Goal: Check status: Check status

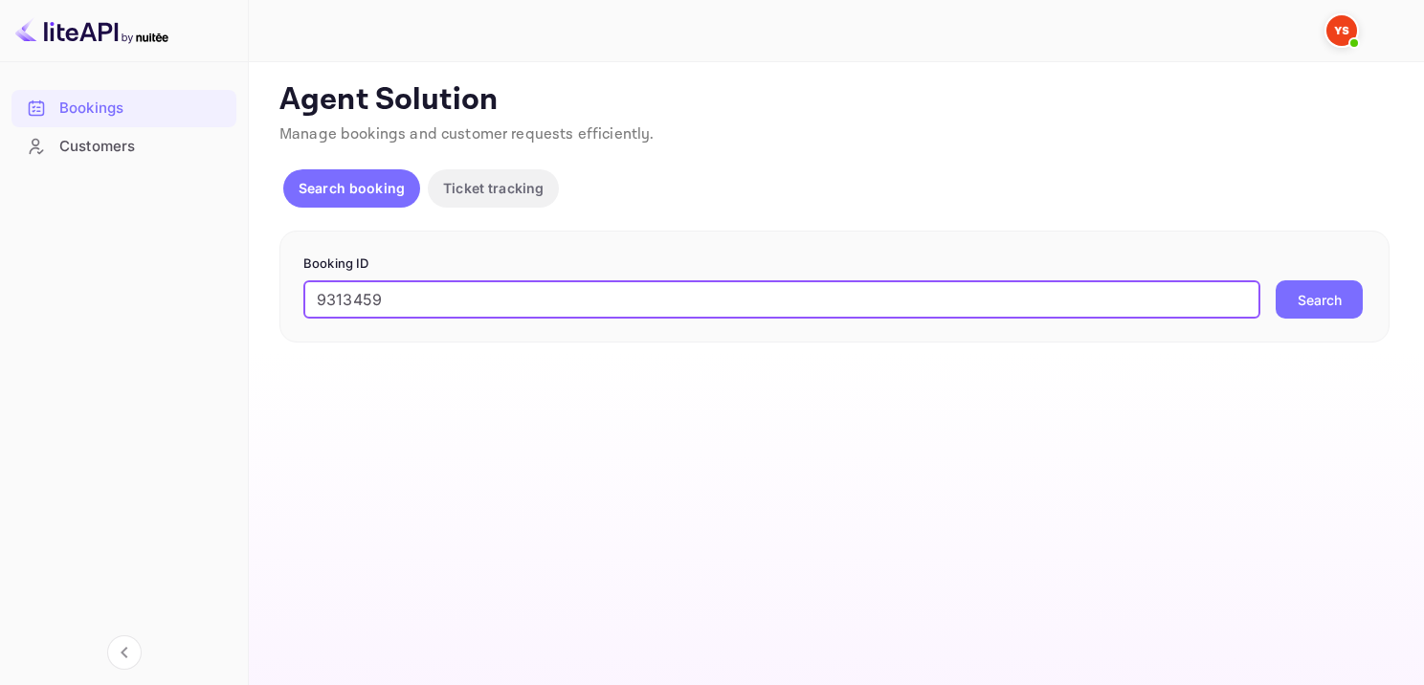
type input "9313459"
click at [1301, 303] on button "Search" at bounding box center [1318, 299] width 87 height 38
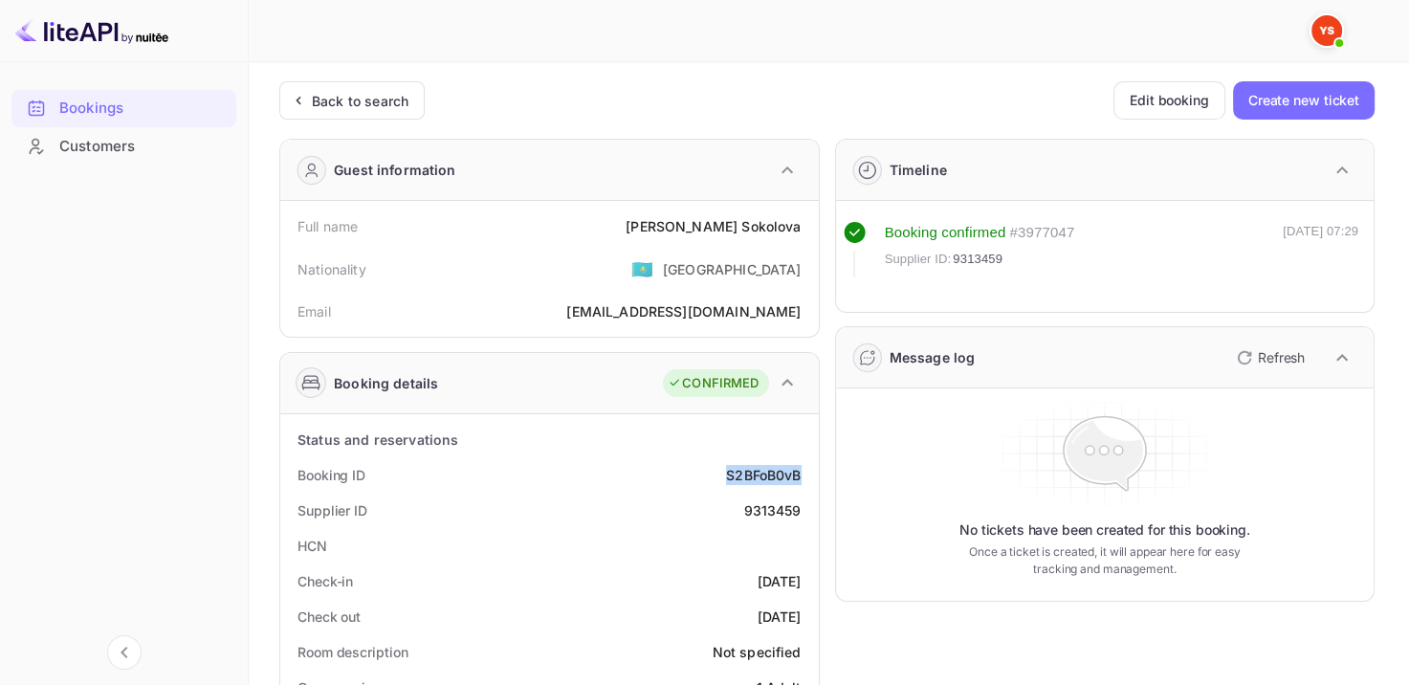
drag, startPoint x: 710, startPoint y: 472, endPoint x: 811, endPoint y: 474, distance: 101.4
copy div "S2BFoB0vB"
drag, startPoint x: 697, startPoint y: 222, endPoint x: 820, endPoint y: 221, distance: 122.5
click at [801, 221] on div "Full name [PERSON_NAME]" at bounding box center [549, 226] width 523 height 35
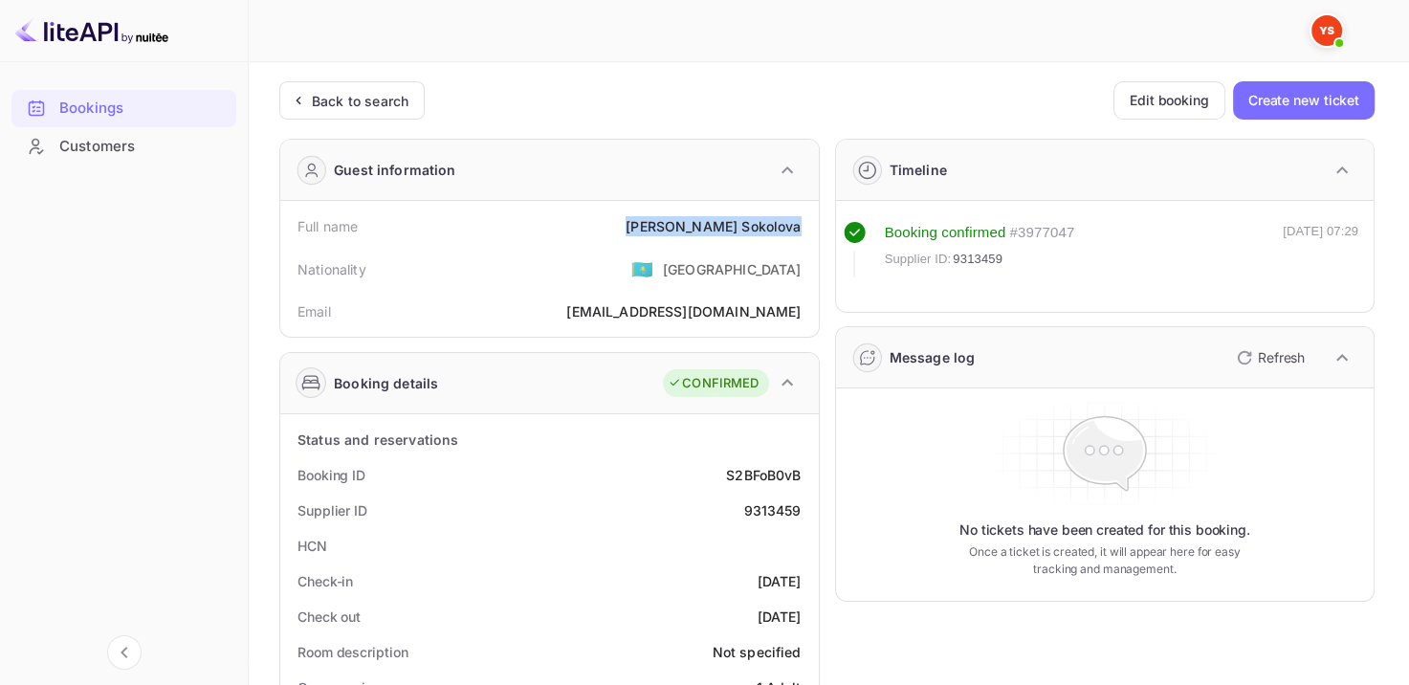
copy div "[PERSON_NAME]"
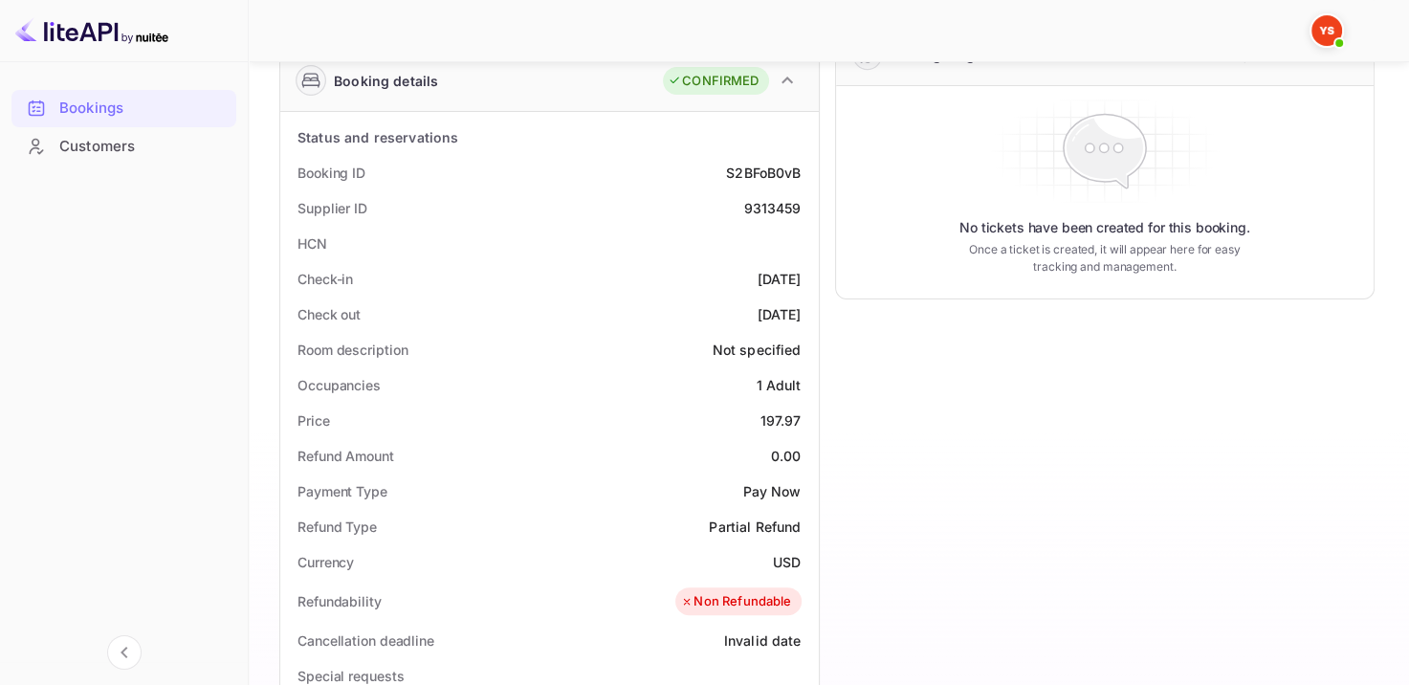
scroll to position [478, 0]
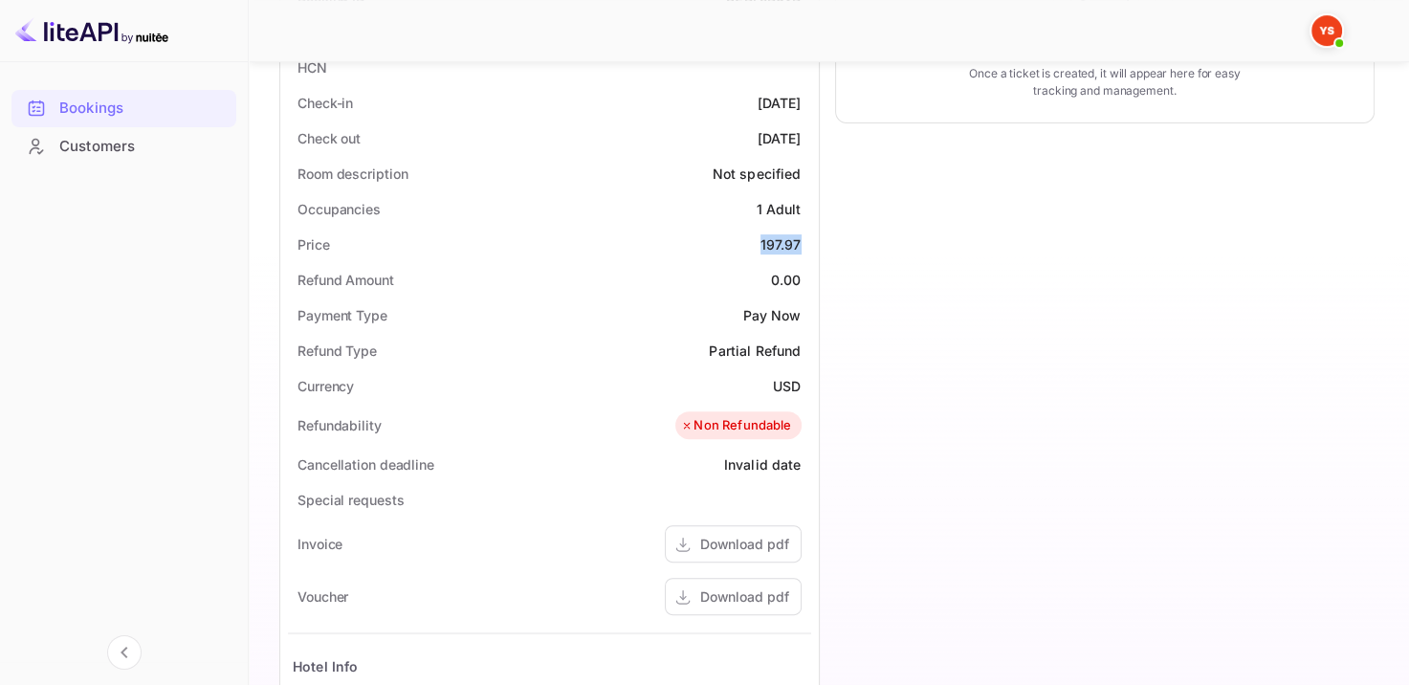
drag, startPoint x: 747, startPoint y: 233, endPoint x: 806, endPoint y: 237, distance: 58.5
click at [806, 237] on div "Price 197.97" at bounding box center [549, 244] width 523 height 35
copy div "197.97"
